Goal: Navigation & Orientation: Go to known website

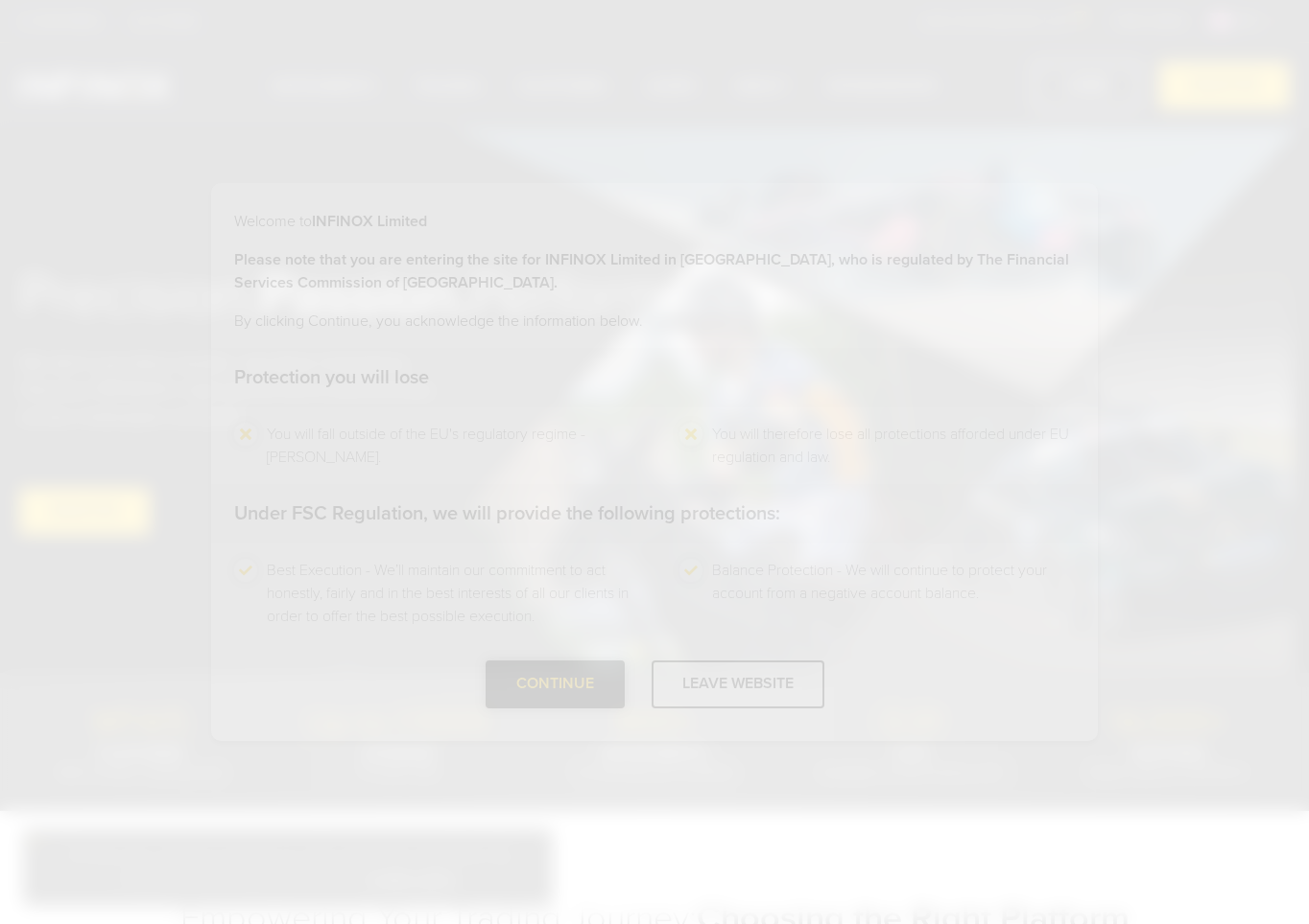
click at [554, 685] on div at bounding box center [554, 685] width 0 height 0
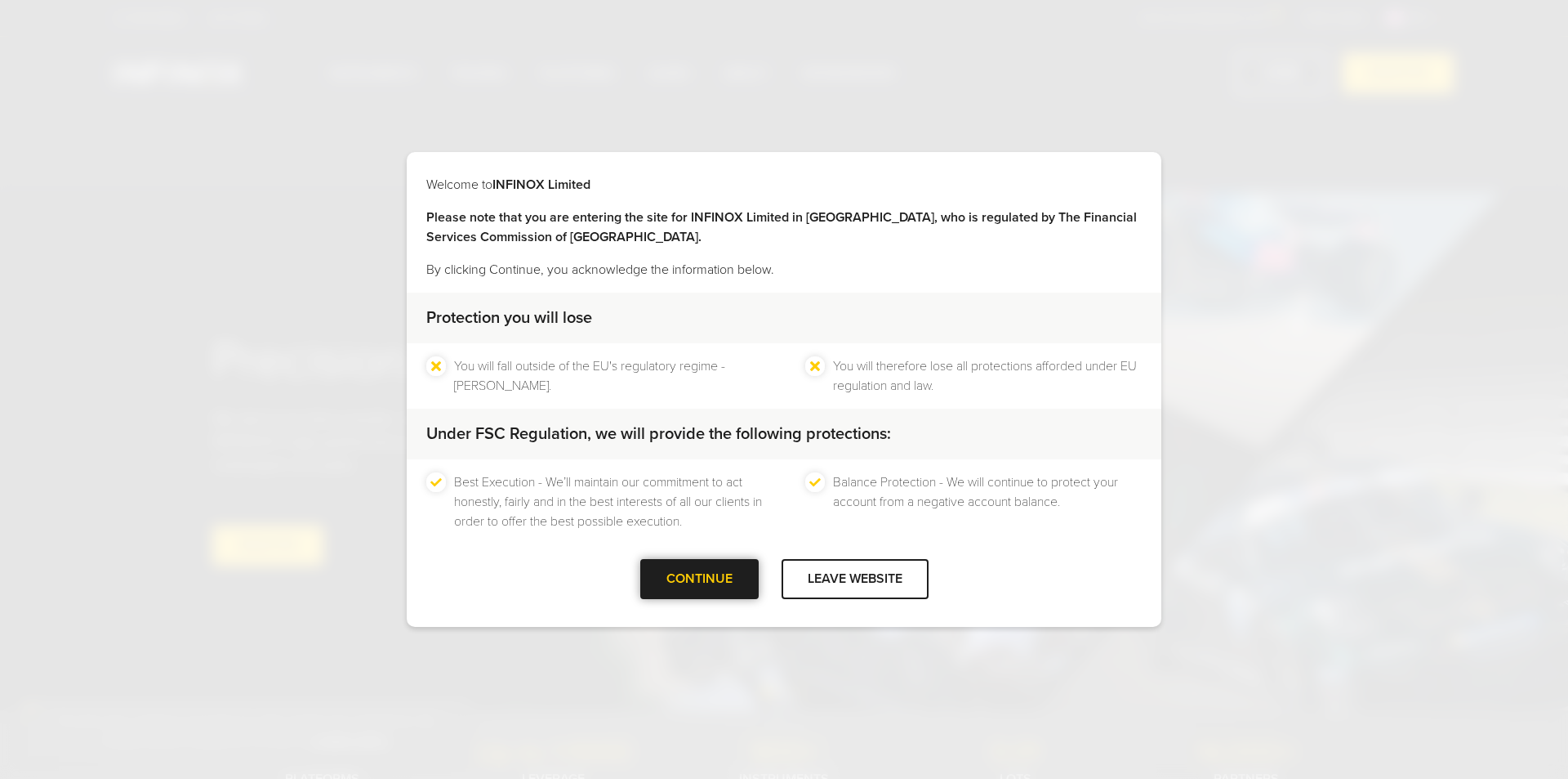
click at [725, 569] on div "CONTINUE" at bounding box center [700, 579] width 119 height 40
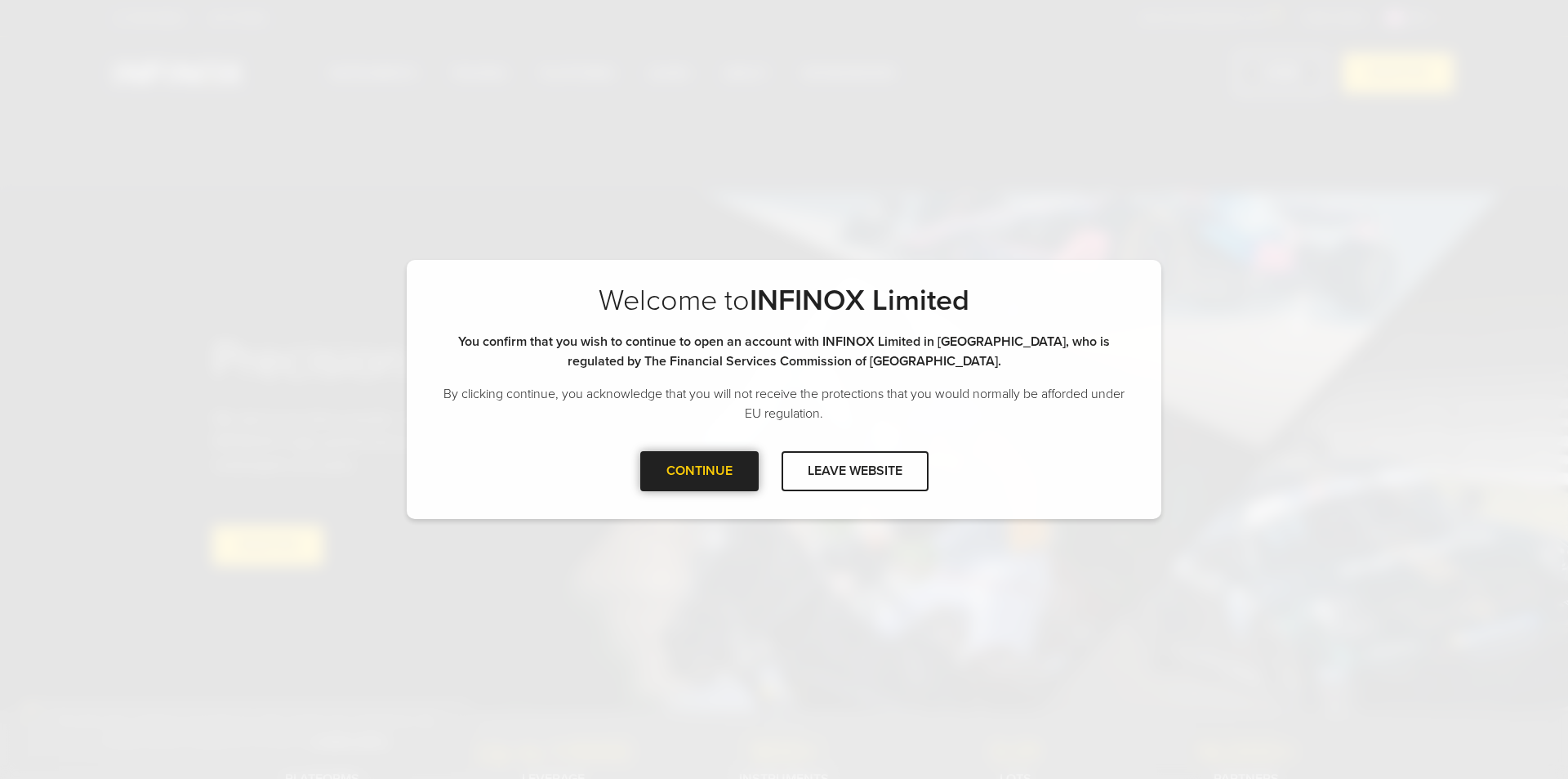
click at [726, 460] on div "CONTINUE" at bounding box center [700, 471] width 119 height 40
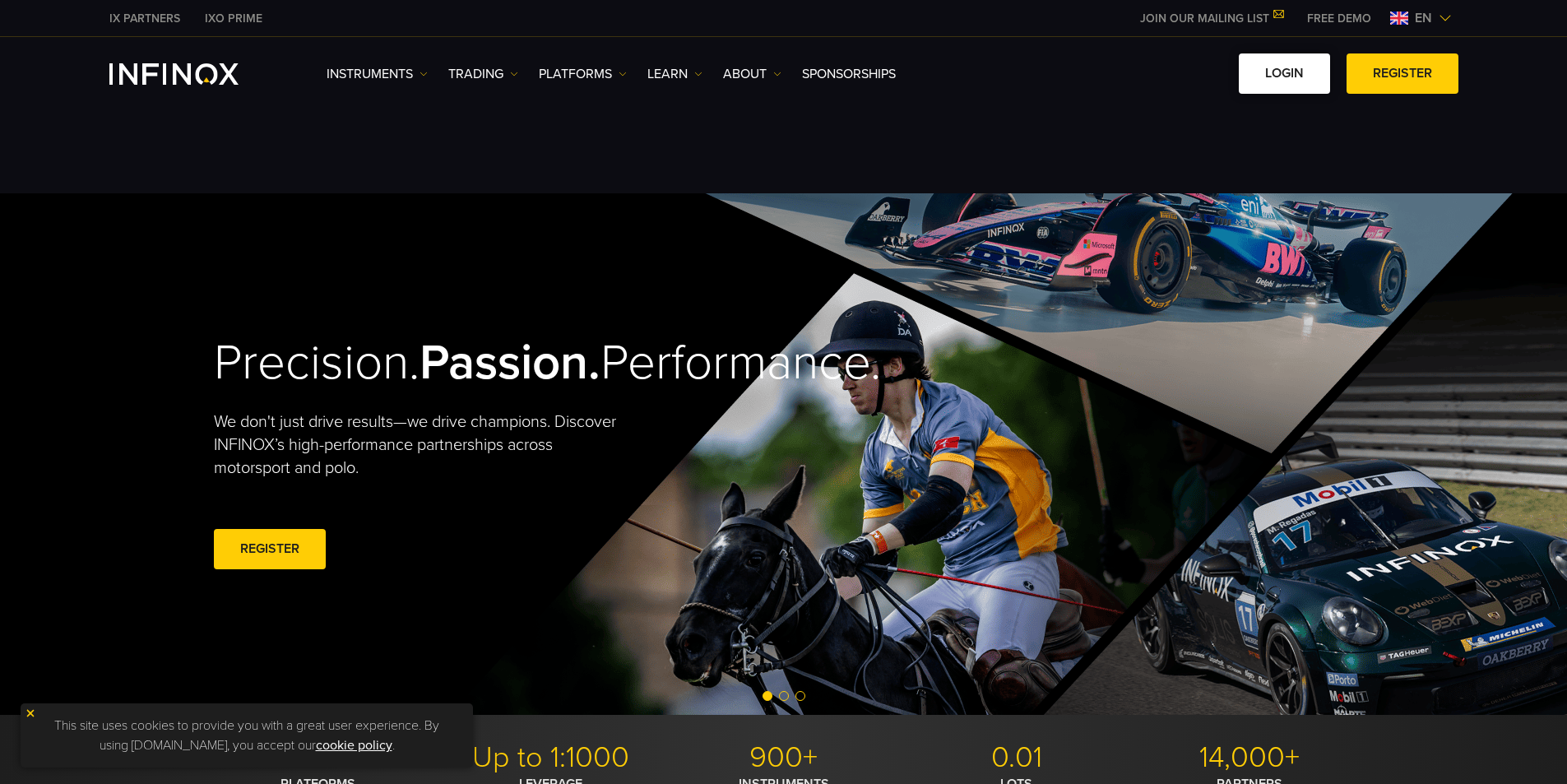
click at [845, 56] on link "LOGIN" at bounding box center [1284, 74] width 91 height 40
click at [845, 75] on link "LOGIN" at bounding box center [1284, 74] width 91 height 40
